Goal: Transaction & Acquisition: Purchase product/service

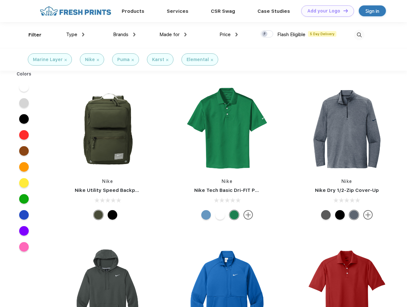
click at [326, 11] on link "Add your Logo Design Tool" at bounding box center [328, 10] width 53 height 11
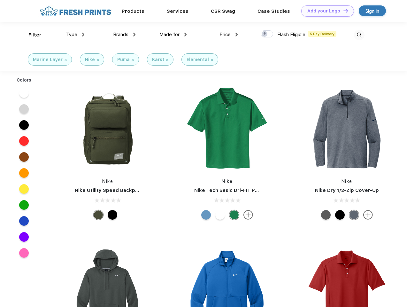
click at [0, 0] on div "Design Tool" at bounding box center [0, 0] width 0 height 0
click at [343, 11] on link "Add your Logo Design Tool" at bounding box center [328, 10] width 53 height 11
click at [31, 35] on div "Filter" at bounding box center [34, 34] width 13 height 7
click at [75, 35] on span "Type" at bounding box center [71, 35] width 11 height 6
click at [124, 35] on span "Brands" at bounding box center [120, 35] width 15 height 6
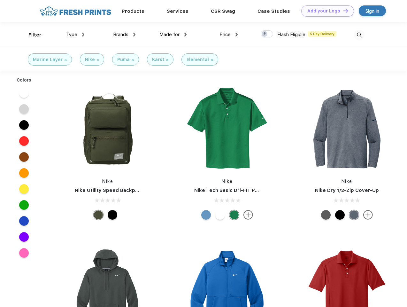
click at [173, 35] on span "Made for" at bounding box center [170, 35] width 20 height 6
click at [229, 35] on span "Price" at bounding box center [225, 35] width 11 height 6
click at [267, 34] on div at bounding box center [267, 33] width 12 height 7
click at [265, 34] on input "checkbox" at bounding box center [263, 32] width 4 height 4
click at [360, 35] on img at bounding box center [359, 35] width 11 height 11
